Goal: Check status: Check status

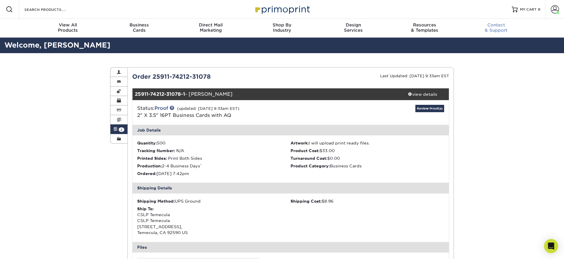
drag, startPoint x: 518, startPoint y: 85, endPoint x: 523, endPoint y: 29, distance: 56.3
click at [552, 8] on span at bounding box center [554, 9] width 8 height 8
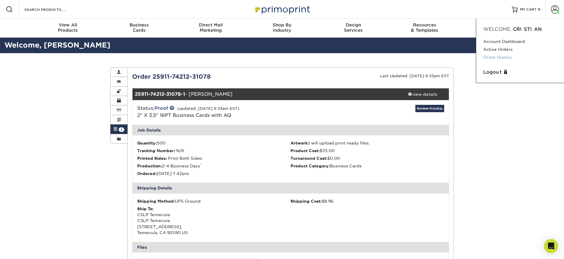
click at [504, 56] on link "Order History" at bounding box center [520, 57] width 74 height 8
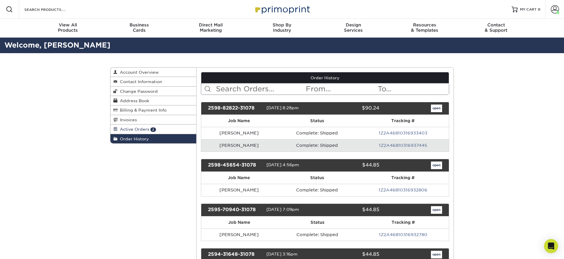
click at [142, 128] on span "Active Orders" at bounding box center [133, 129] width 32 height 5
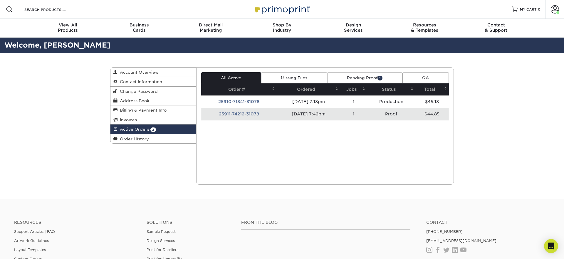
scroll to position [1, 0]
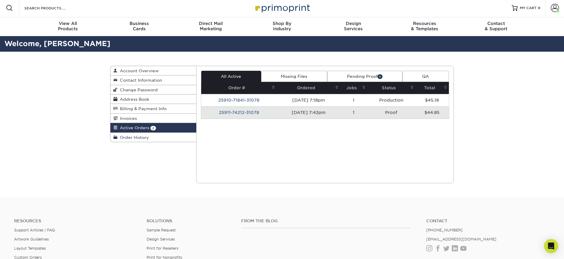
click at [148, 139] on link "Order History" at bounding box center [153, 137] width 86 height 9
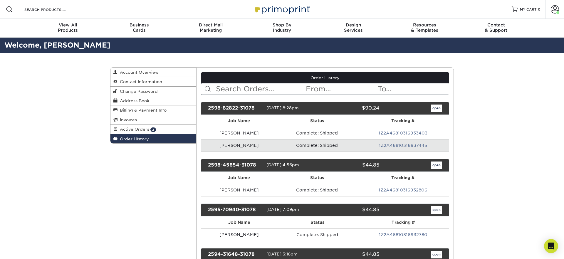
scroll to position [11, 0]
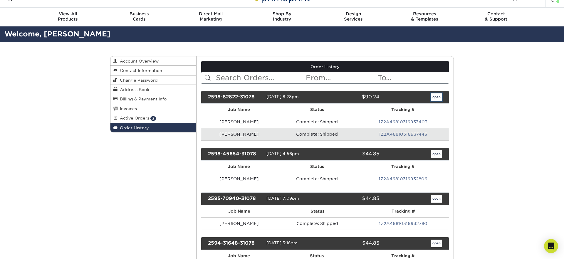
click at [433, 96] on link "open" at bounding box center [436, 97] width 11 height 8
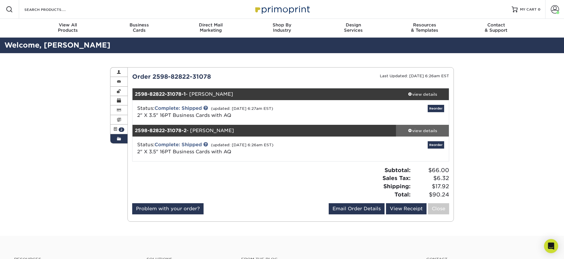
click at [420, 132] on div "view details" at bounding box center [422, 131] width 53 height 6
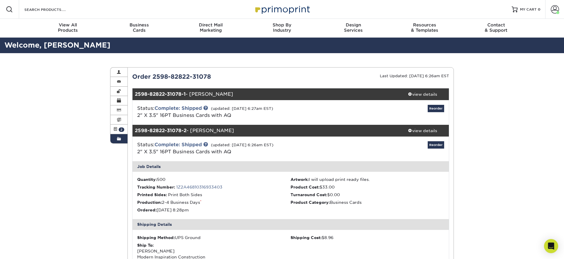
click at [195, 185] on link "1Z2A46810316933403" at bounding box center [199, 187] width 46 height 5
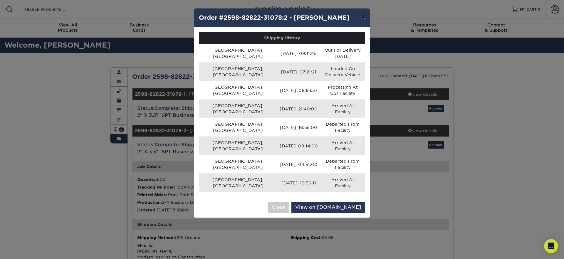
drag, startPoint x: 363, startPoint y: 17, endPoint x: 328, endPoint y: 62, distance: 57.4
click at [362, 17] on button "×" at bounding box center [363, 17] width 14 height 16
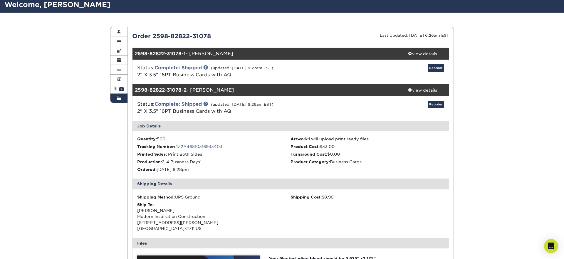
scroll to position [39, 0]
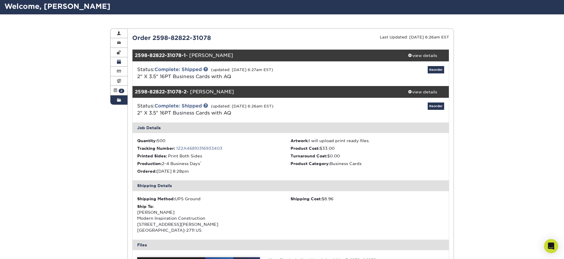
click at [124, 102] on link "Order History" at bounding box center [118, 99] width 17 height 9
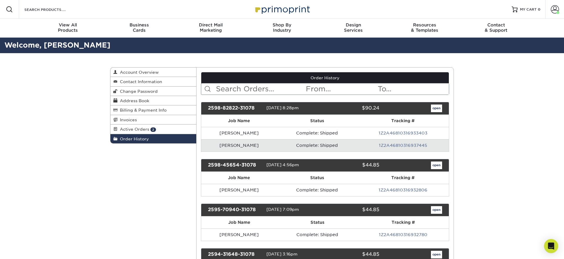
click at [403, 190] on link "1Z2A46810316932806" at bounding box center [402, 190] width 49 height 5
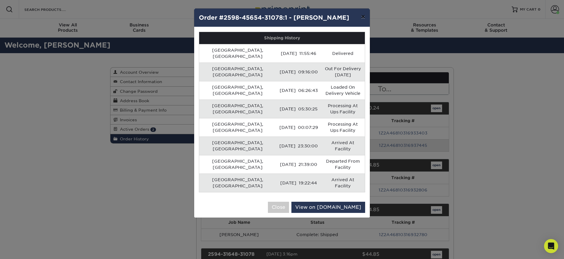
drag, startPoint x: 361, startPoint y: 15, endPoint x: 363, endPoint y: 21, distance: 6.2
click at [361, 15] on button "×" at bounding box center [363, 17] width 14 height 16
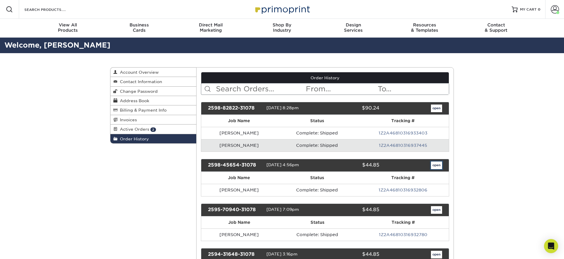
click at [437, 162] on link "open" at bounding box center [436, 165] width 11 height 8
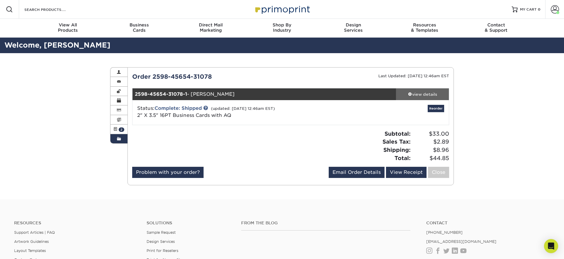
click at [431, 93] on div "view details" at bounding box center [422, 94] width 53 height 6
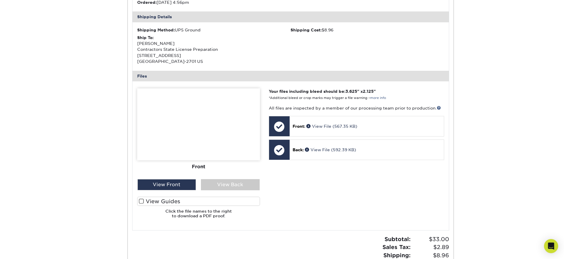
scroll to position [192, 0]
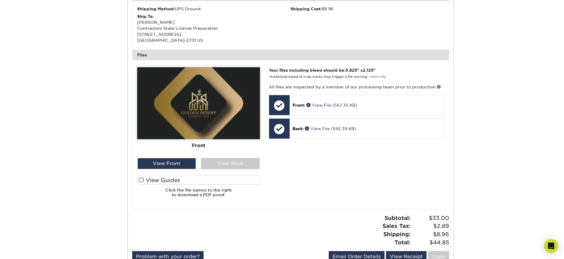
click at [142, 180] on span at bounding box center [141, 180] width 5 height 6
click at [0, 0] on input "View Guides" at bounding box center [0, 0] width 0 height 0
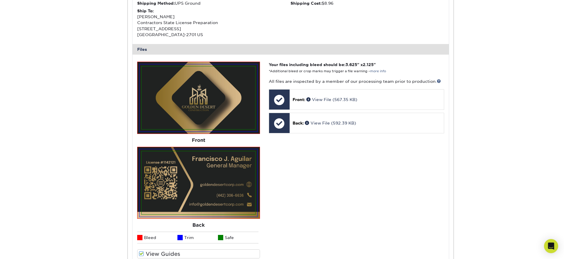
scroll to position [200, 0]
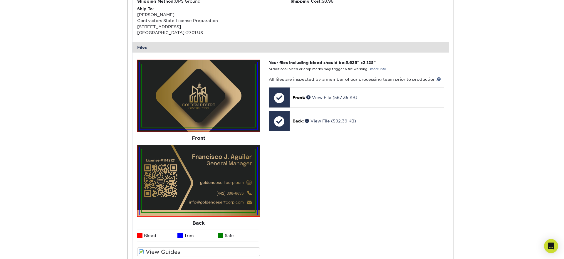
click at [141, 251] on span at bounding box center [141, 252] width 5 height 6
click at [0, 0] on input "View Guides" at bounding box center [0, 0] width 0 height 0
